Goal: Task Accomplishment & Management: Contribute content

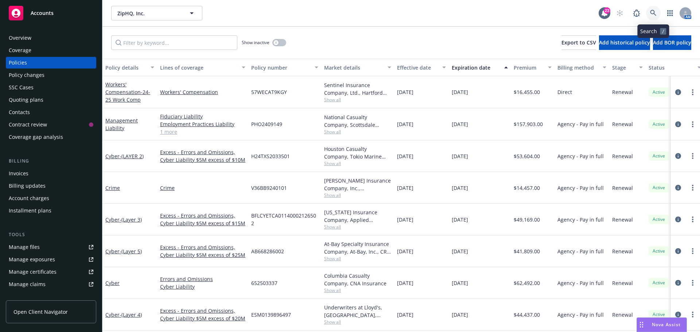
click at [652, 19] on link at bounding box center [653, 13] width 15 height 15
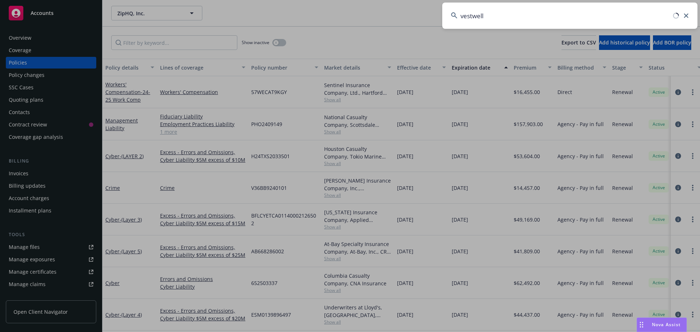
type input "vestwell"
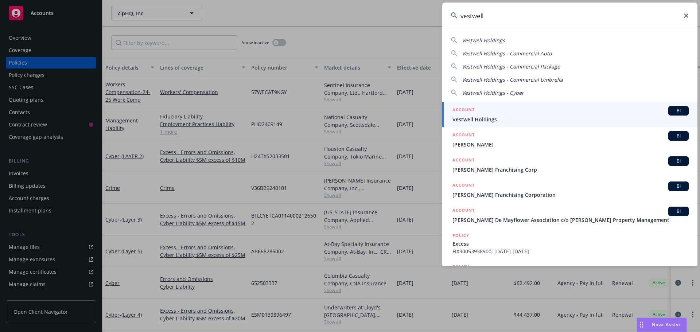
click at [668, 106] on div "BI" at bounding box center [678, 110] width 20 height 9
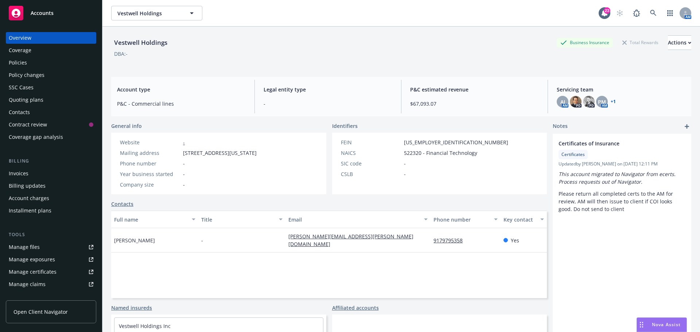
click at [40, 67] on div "Policies" at bounding box center [51, 63] width 85 height 12
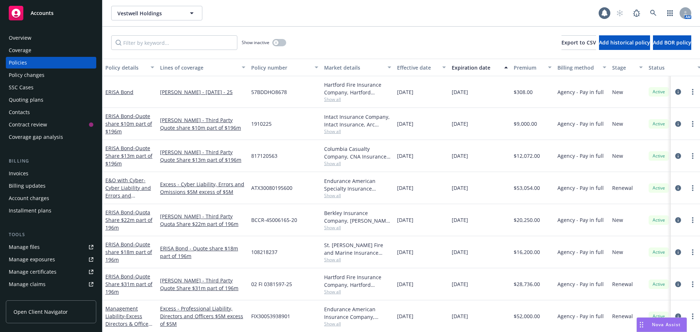
click at [338, 32] on div "Show inactive Export to CSV Add historical policy Add BOR policy" at bounding box center [400, 43] width 597 height 32
click at [162, 42] on input "Filter by keyword..." at bounding box center [174, 42] width 126 height 15
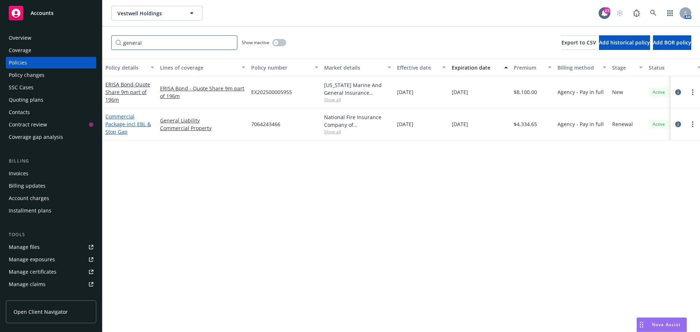
type input "general"
click at [139, 126] on span "- incl EBL & Stop Gap" at bounding box center [128, 128] width 46 height 15
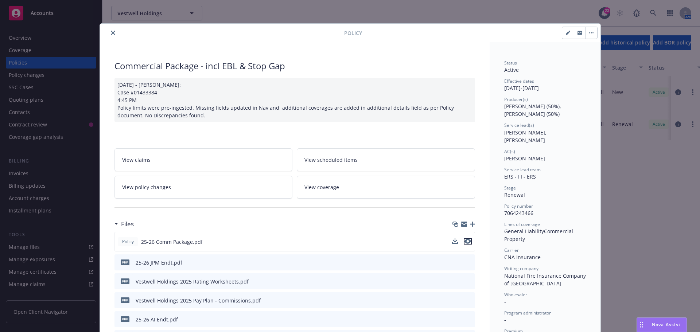
click at [465, 242] on icon "preview file" at bounding box center [467, 241] width 7 height 5
click at [111, 31] on icon "close" at bounding box center [113, 33] width 4 height 4
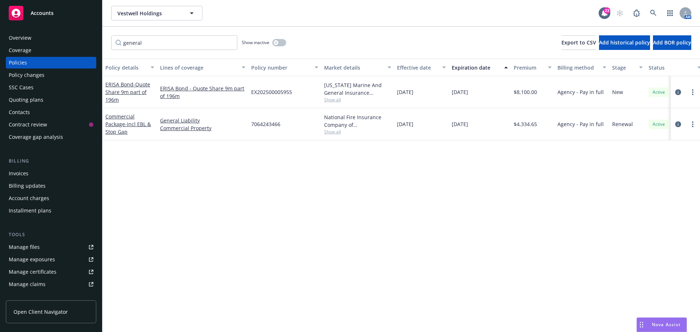
click at [168, 187] on div "Policy details Lines of coverage Policy number Market details Effective date Ex…" at bounding box center [400, 195] width 597 height 273
click at [229, 44] on input "general" at bounding box center [174, 42] width 126 height 15
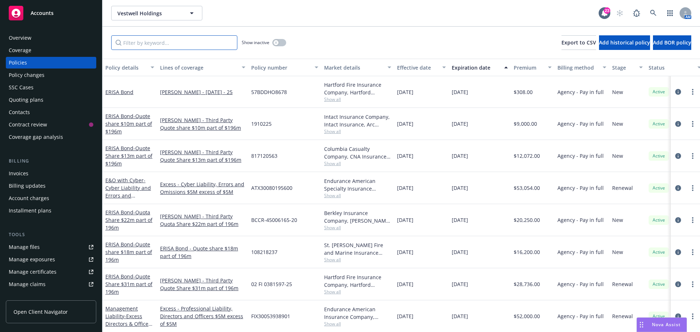
click at [153, 41] on input "Filter by keyword..." at bounding box center [174, 42] width 126 height 15
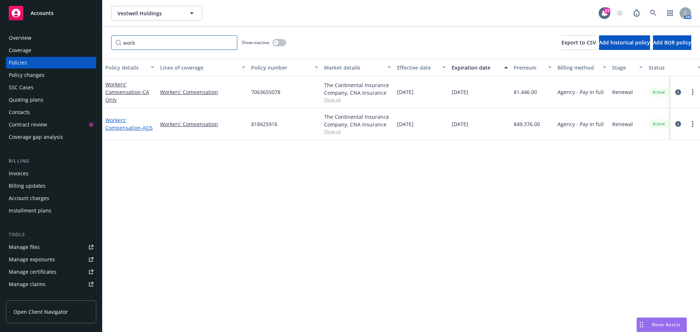
type input "work"
click at [133, 121] on link "Workers' Compensation - AOS" at bounding box center [128, 124] width 47 height 15
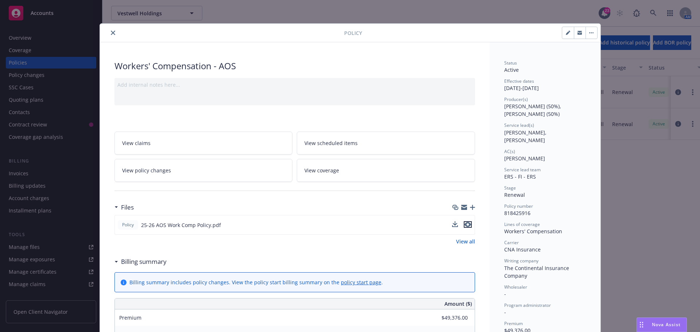
click at [465, 226] on icon "preview file" at bounding box center [467, 224] width 7 height 5
click at [111, 34] on icon "close" at bounding box center [113, 33] width 4 height 4
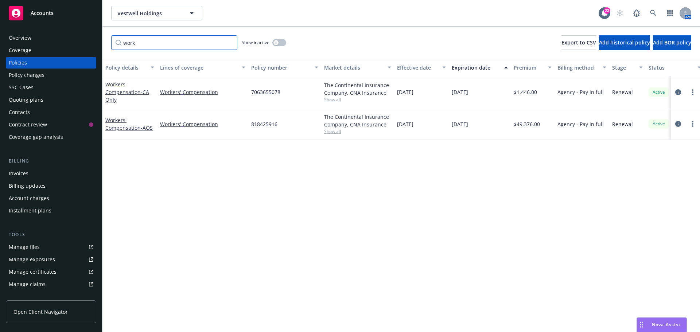
click at [228, 39] on input "work" at bounding box center [174, 42] width 126 height 15
click at [228, 42] on input "work" at bounding box center [174, 42] width 126 height 15
click at [200, 40] on input "Filter by keyword..." at bounding box center [174, 42] width 126 height 15
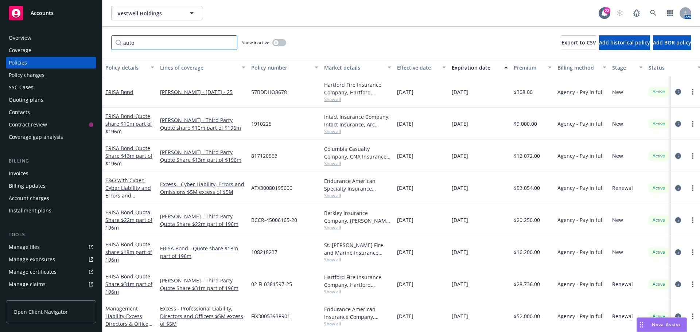
type input "auto"
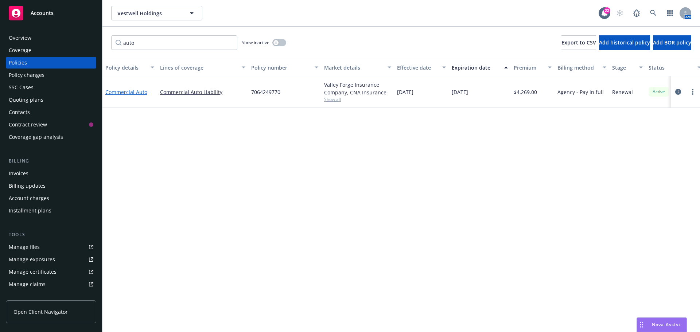
click at [136, 89] on link "Commercial Auto" at bounding box center [126, 92] width 42 height 7
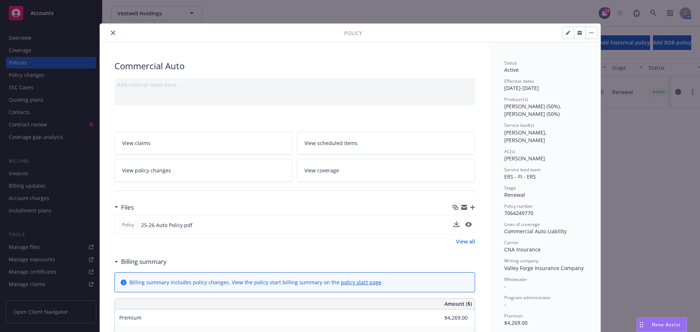
click at [469, 222] on div "Policy 25-26 Auto Policy.pdf" at bounding box center [294, 225] width 360 height 20
click at [465, 224] on icon "preview file" at bounding box center [467, 224] width 7 height 5
click at [471, 206] on icon "button" at bounding box center [472, 207] width 5 height 5
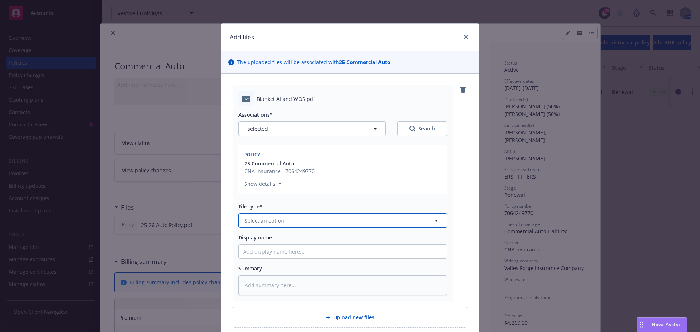
click at [337, 222] on button "Select an option" at bounding box center [342, 220] width 208 height 15
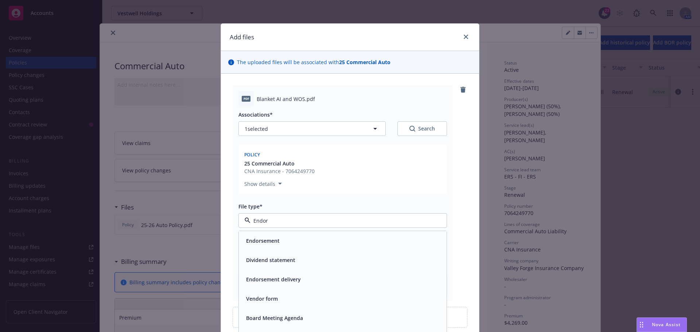
type input "Endors"
click at [321, 240] on div "Endorsement" at bounding box center [342, 240] width 199 height 11
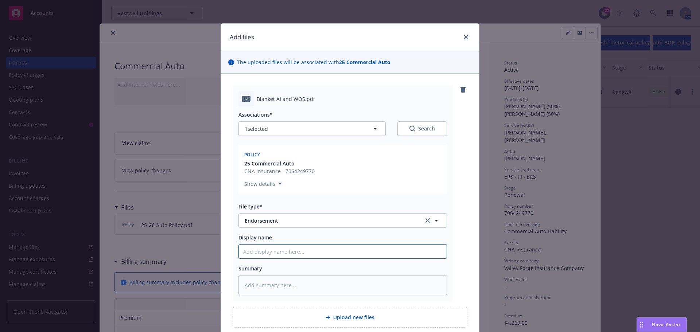
click at [306, 251] on input "Display name" at bounding box center [343, 252] width 208 height 14
type textarea "x"
type input "2"
type textarea "x"
type input "25"
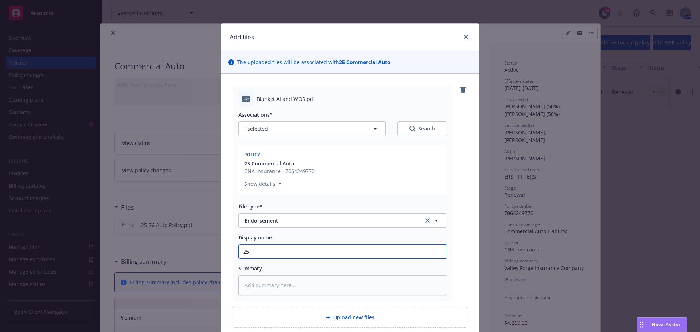
type textarea "x"
type input "25-"
type textarea "x"
type input "25-2"
type textarea "x"
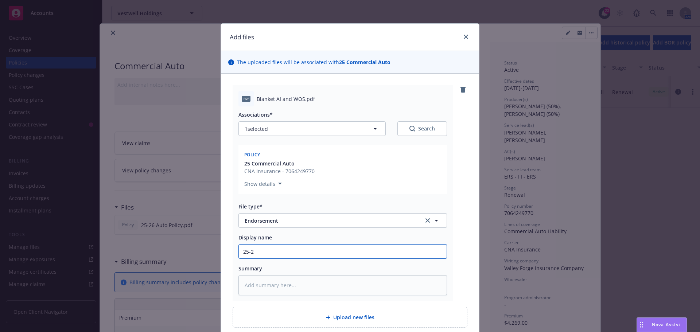
type input "25-26"
type textarea "x"
type input "25-26"
type textarea "x"
type input "25-26 A"
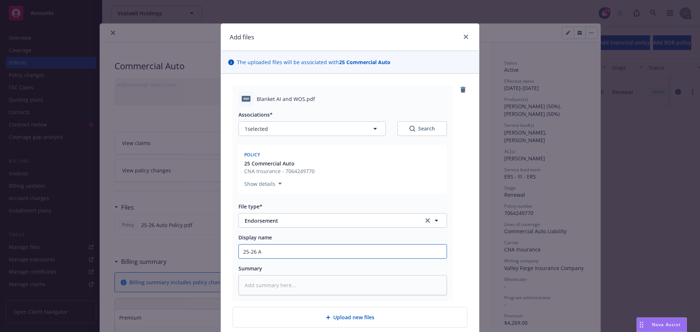
type textarea "x"
type input "25-26 AI"
type textarea "x"
type input "25-26 AI"
type textarea "x"
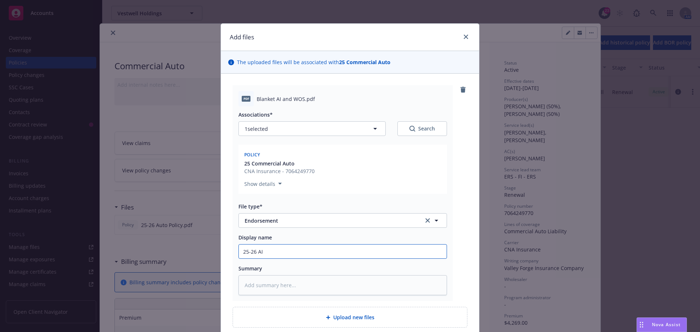
type input "25-26 AI a"
type textarea "x"
type input "25-26 AI an"
type textarea "x"
type input "25-26 AI anf"
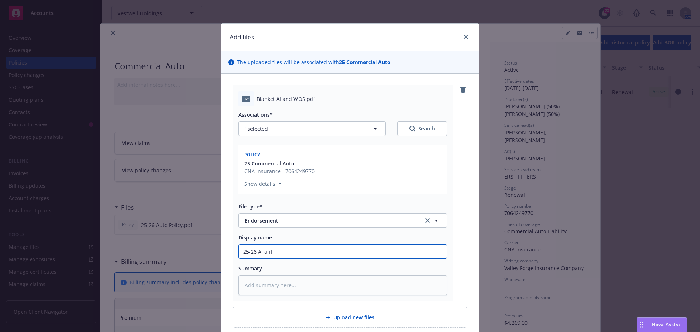
type textarea "x"
type input "25-26 AI anf"
type textarea "x"
type input "25-26 AI anf"
type textarea "x"
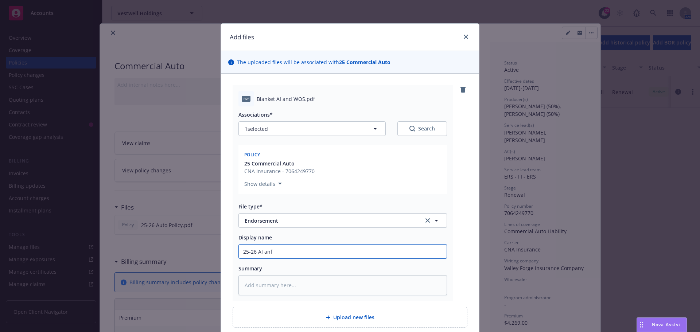
type input "25-26 AI an"
type textarea "x"
type input "25-26 AI and"
type textarea "x"
type input "25-26 AI and"
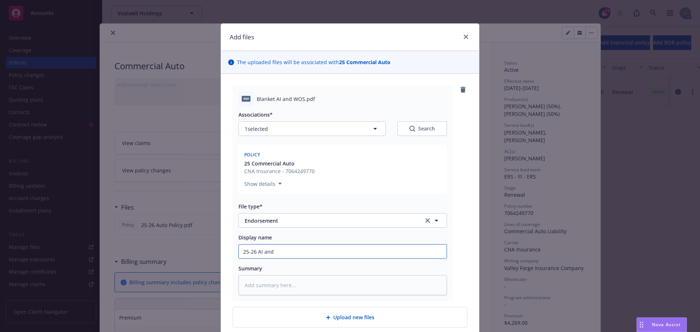
type textarea "x"
type input "25-26 AI and W"
type textarea "x"
type input "25-26 AI and WO"
type textarea "x"
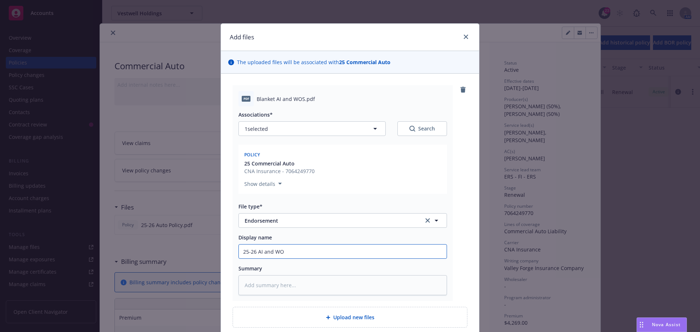
type input "25-26 AI and WOS"
type textarea "x"
type input "25-26 AI and WOS"
type textarea "x"
type input "25-26 AI and WOS E"
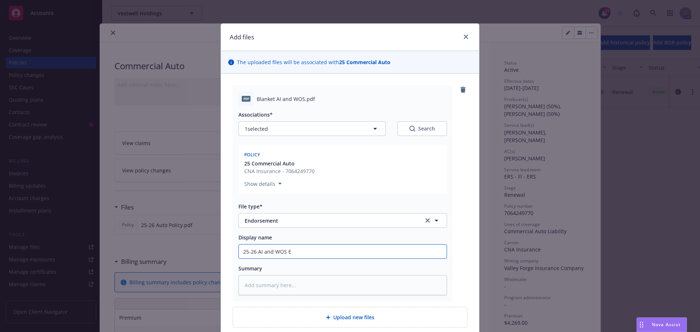
type textarea "x"
type input "25-26 AI and WOS En"
type textarea "x"
type input "25-26 AI and WOS Enf"
type textarea "x"
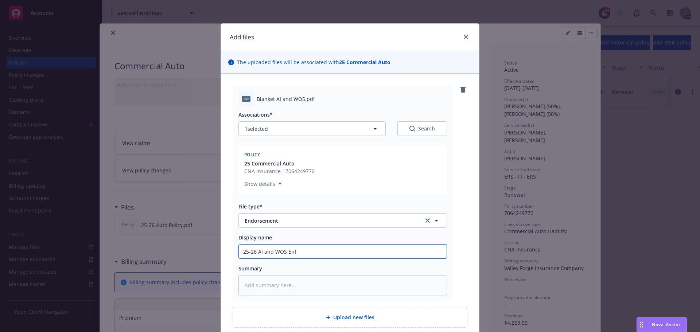
type input "25-26 AI and WOS En"
type textarea "x"
type input "25-26 AI and WOS End"
type textarea "x"
type input "25-26 AI and WOS Endt"
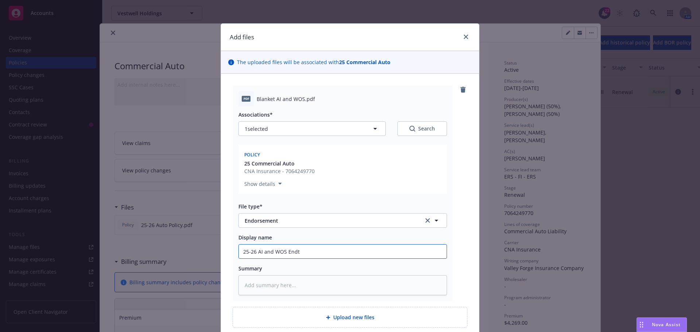
type textarea "x"
type input "25-26 AI and WOS Endt"
type textarea "x"
type input "25-26 AI and WOS Endt f"
type textarea "x"
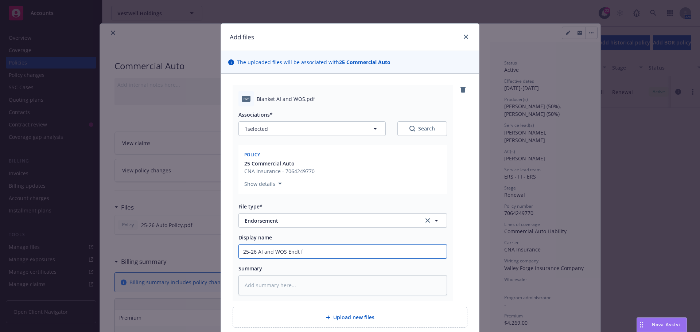
type input "25-26 AI and WOS Endt fo"
type textarea "x"
type input "25-26 AI and WOS Endt for"
type textarea "x"
type input "25-26 AI and WOS Endt for"
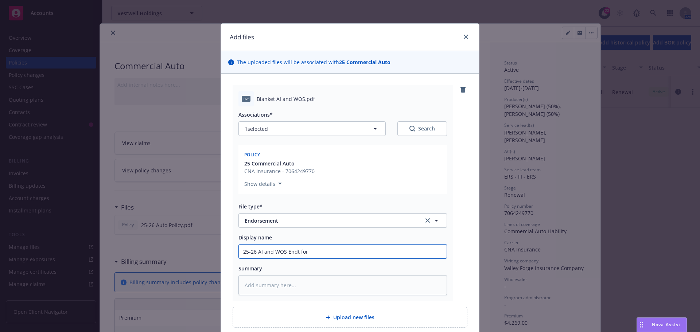
type textarea "x"
type input "25-26 AI and WOS Endt for A"
type textarea "x"
type input "25-26 AI and WOS Endt for Au"
type textarea "x"
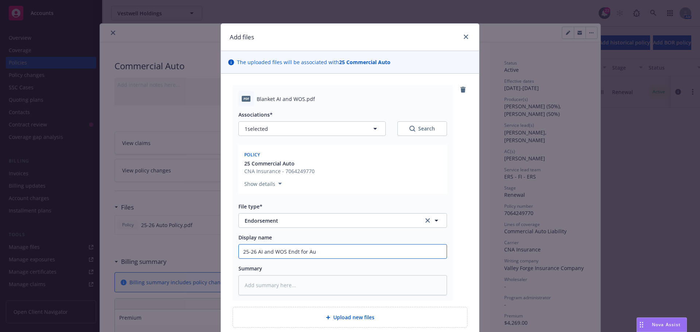
type input "25-26 AI and WOS Endt for Aut"
type textarea "x"
type input "25-26 AI and WOS Endt for Auto"
type textarea "x"
type input "25-26 AI and WOS Endt for Auto"
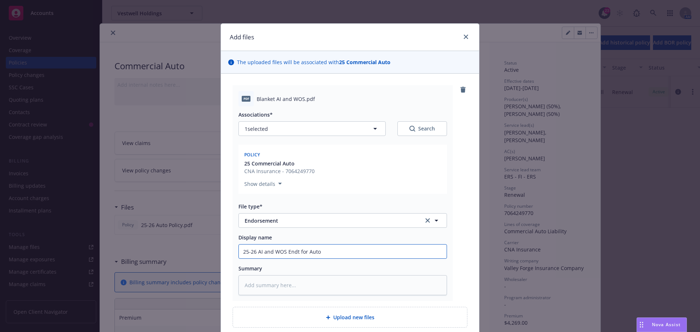
type textarea "x"
type input "25-26 AI and WOS Endt for Auto P"
type textarea "x"
type input "25-26 AI and WOS Endt for Auto Po"
type textarea "x"
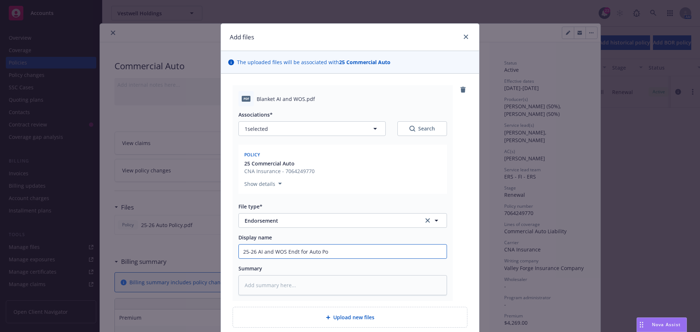
type input "25-26 AI and WOS Endt for Auto Pol"
type textarea "x"
type input "25-26 AI and WOS Endt for Auto Poli"
type textarea "x"
type input "25-26 AI and WOS Endt for Auto Polic"
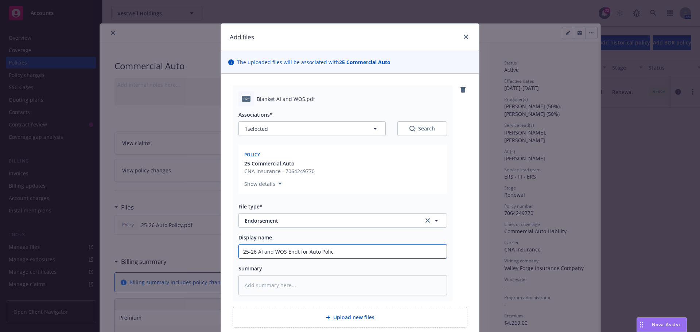
type textarea "x"
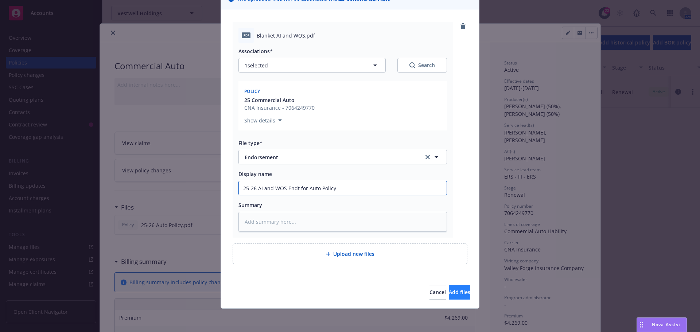
type input "25-26 AI and WOS Endt for Auto Policy"
click at [449, 286] on button "Add files" at bounding box center [460, 292] width 22 height 15
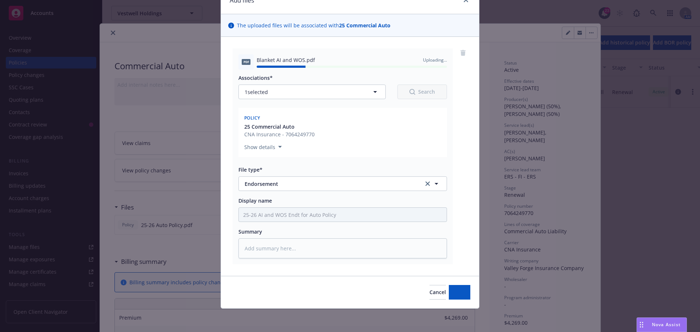
type textarea "x"
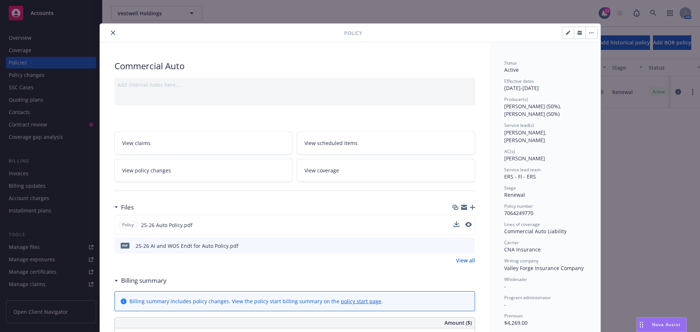
drag, startPoint x: 108, startPoint y: 30, endPoint x: 166, endPoint y: 18, distance: 58.8
click at [109, 30] on button "close" at bounding box center [113, 32] width 9 height 9
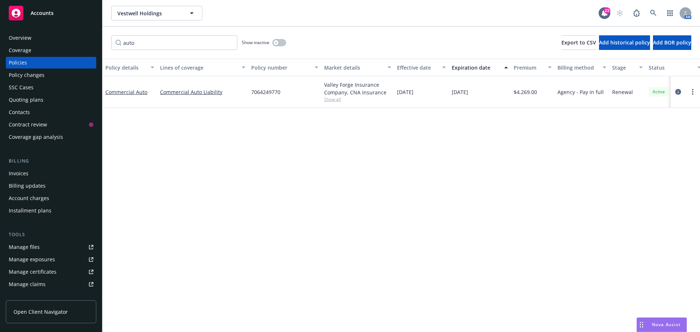
click at [252, 17] on div "Vestwell Holdings Vestwell Holdings" at bounding box center [354, 13] width 487 height 15
click at [519, 249] on div "Policy details Lines of coverage Policy number Market details Effective date Ex…" at bounding box center [400, 195] width 597 height 273
click at [654, 16] on link at bounding box center [653, 13] width 15 height 15
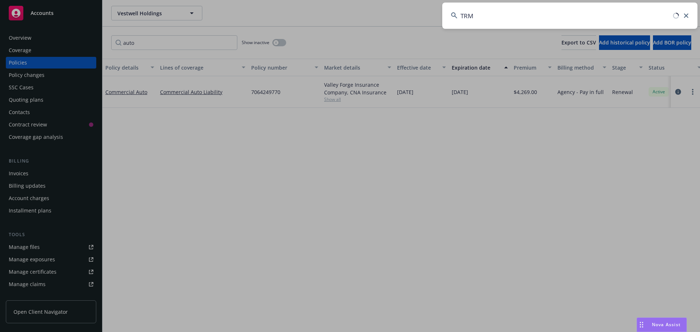
type input "TRM"
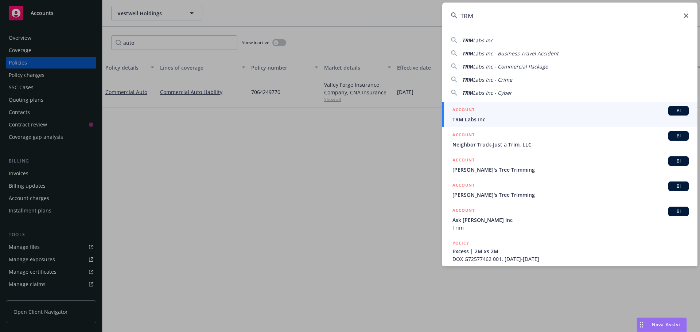
click at [675, 112] on span "BI" at bounding box center [678, 111] width 15 height 7
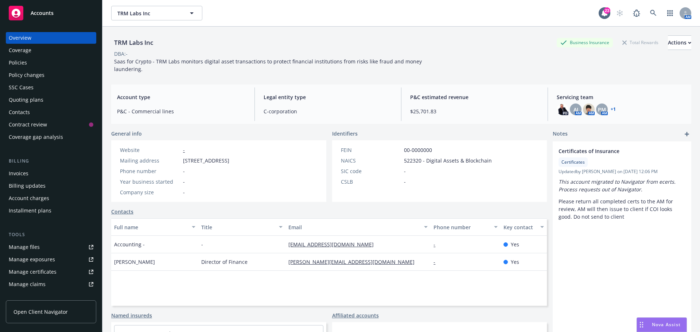
click at [22, 60] on div "Policies" at bounding box center [18, 63] width 18 height 12
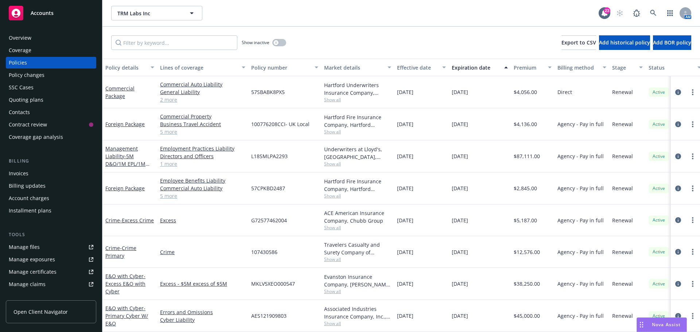
drag, startPoint x: 319, startPoint y: 12, endPoint x: 337, endPoint y: 0, distance: 22.0
click at [319, 12] on div "TRM Labs Inc TRM Labs Inc" at bounding box center [354, 13] width 487 height 15
click at [29, 43] on div "Overview" at bounding box center [20, 38] width 23 height 12
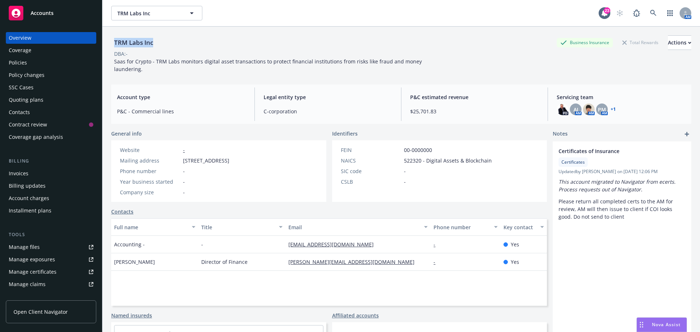
drag, startPoint x: 161, startPoint y: 41, endPoint x: 114, endPoint y: 44, distance: 47.1
click at [114, 44] on div "TRM Labs Inc Business Insurance Total Rewards Actions" at bounding box center [401, 42] width 580 height 15
copy div "TRM Labs Inc"
click at [303, 33] on div "TRM Labs Inc Business Insurance Total Rewards Actions DBA: - Saas for Crypto - …" at bounding box center [401, 53] width 580 height 52
click at [393, 33] on div "TRM Labs Inc Business Insurance Total Rewards Actions DBA: - Saas for Crypto - …" at bounding box center [401, 53] width 580 height 52
